Goal: Find contact information: Find contact information

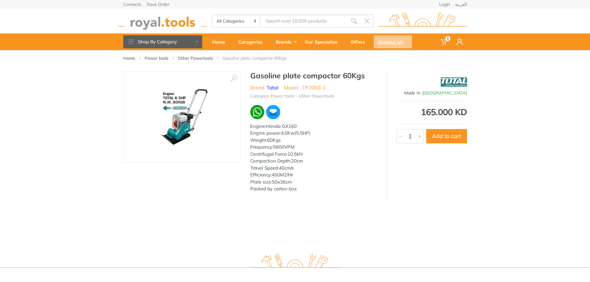
click at [388, 39] on div "Contact Us" at bounding box center [393, 41] width 38 height 13
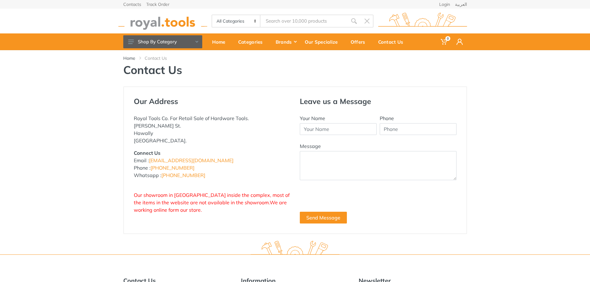
drag, startPoint x: 190, startPoint y: 161, endPoint x: 149, endPoint y: 163, distance: 41.2
click at [149, 163] on p "Connect Us Email : [EMAIL_ADDRESS][DOMAIN_NAME] Phone : [PHONE_NUMBER] Whatsapp…" at bounding box center [212, 164] width 157 height 30
copy p "[EMAIL_ADDRESS][DOMAIN_NAME]"
